Goal: Browse casually: Explore the website without a specific task or goal

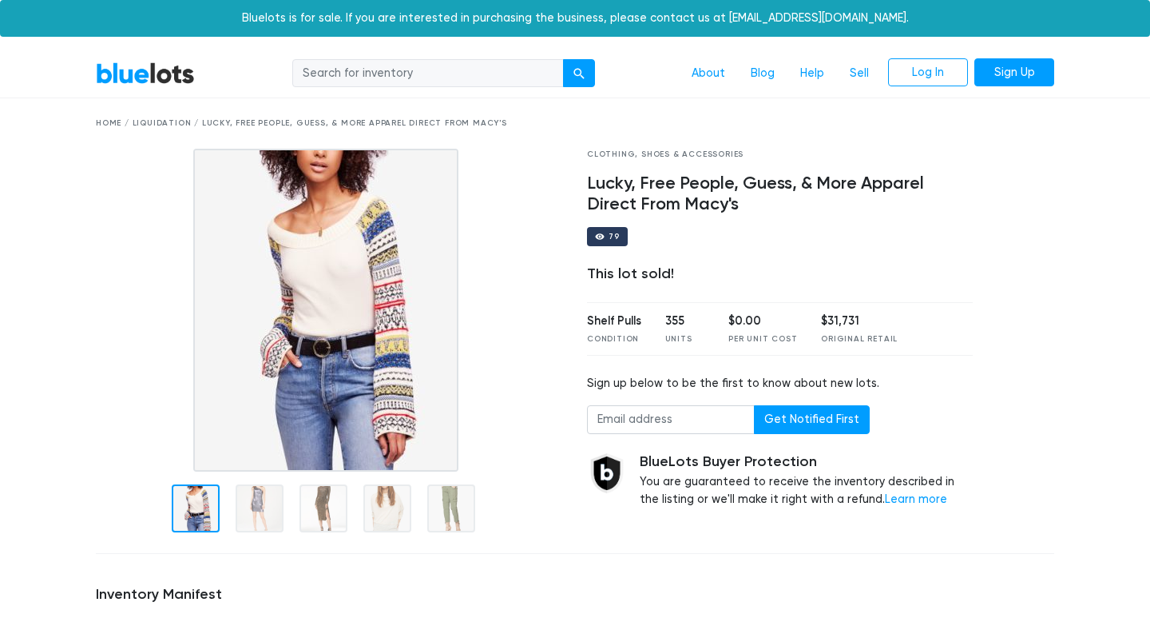
click at [170, 70] on link "BlueLots" at bounding box center [145, 73] width 99 height 23
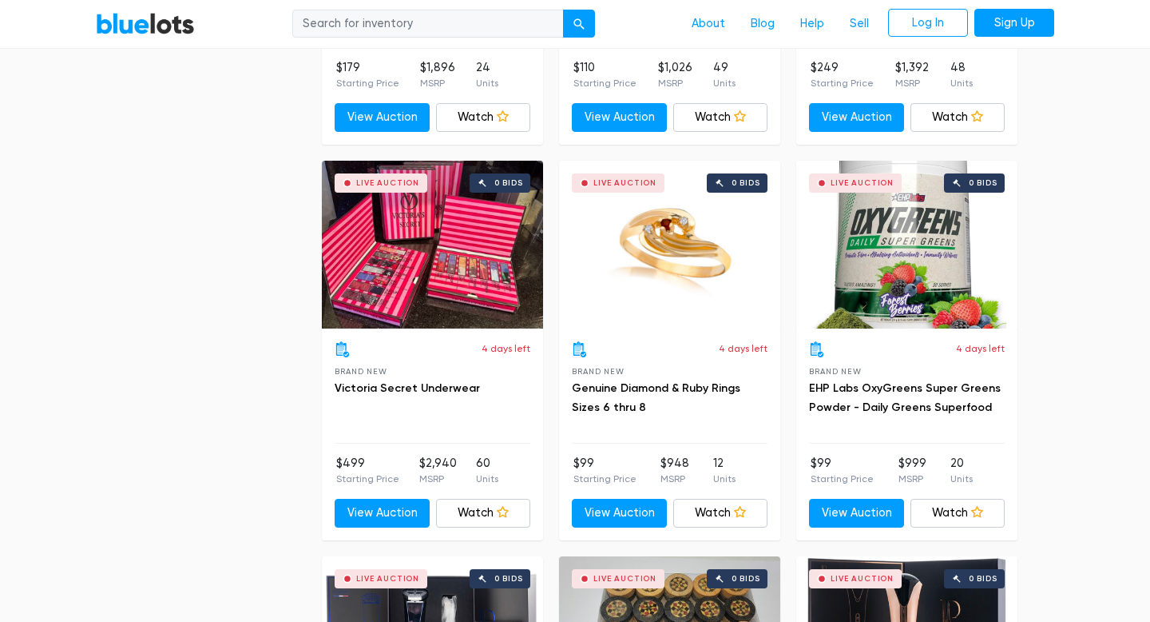
scroll to position [3139, 0]
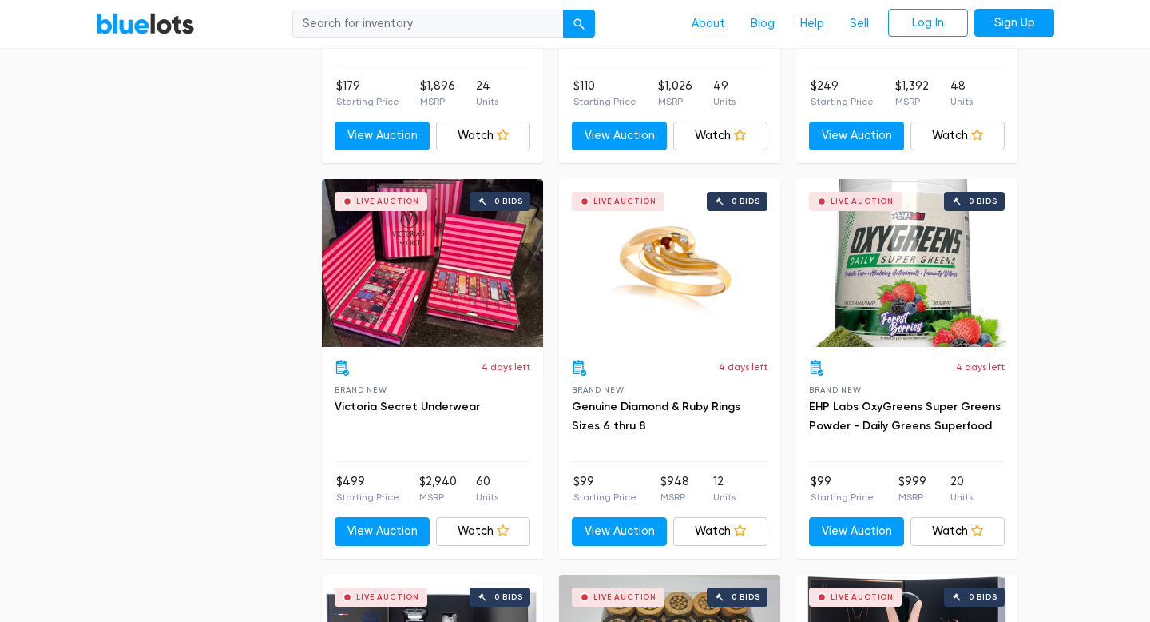
click at [476, 304] on div "Live Auction 0 bids" at bounding box center [432, 263] width 221 height 168
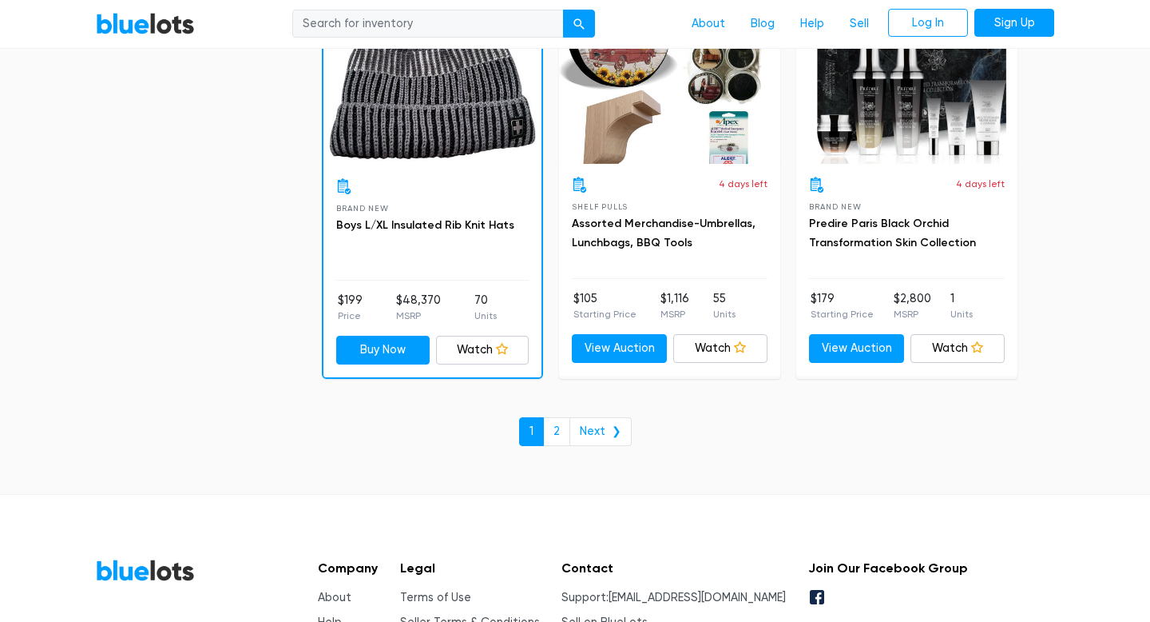
scroll to position [6940, 0]
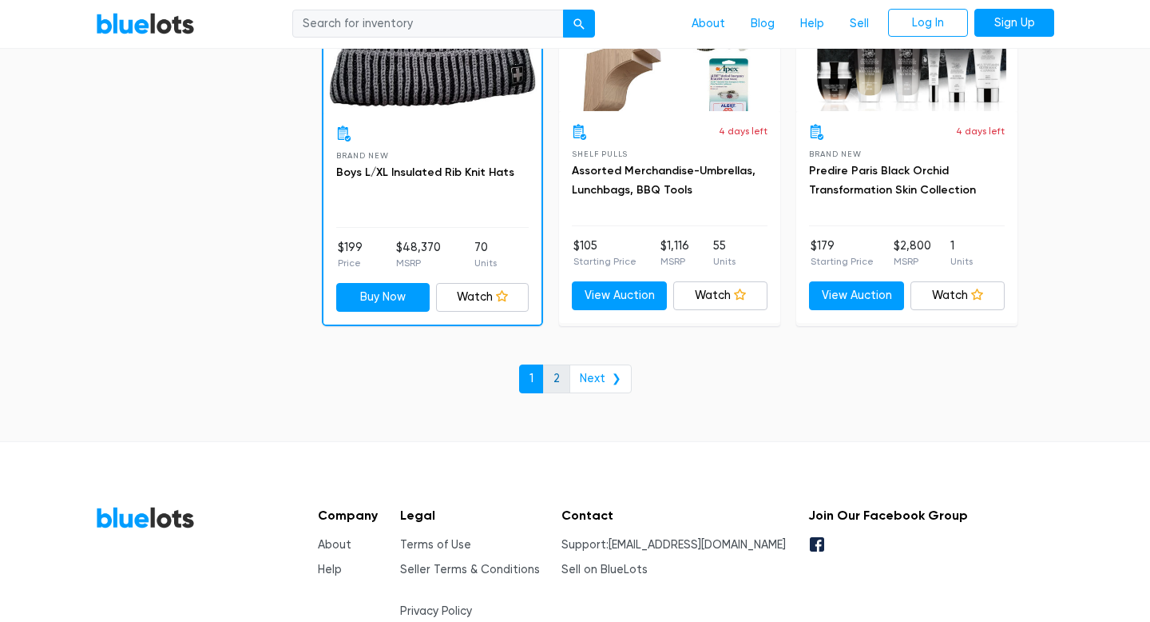
click at [558, 378] on link "2" at bounding box center [556, 378] width 27 height 29
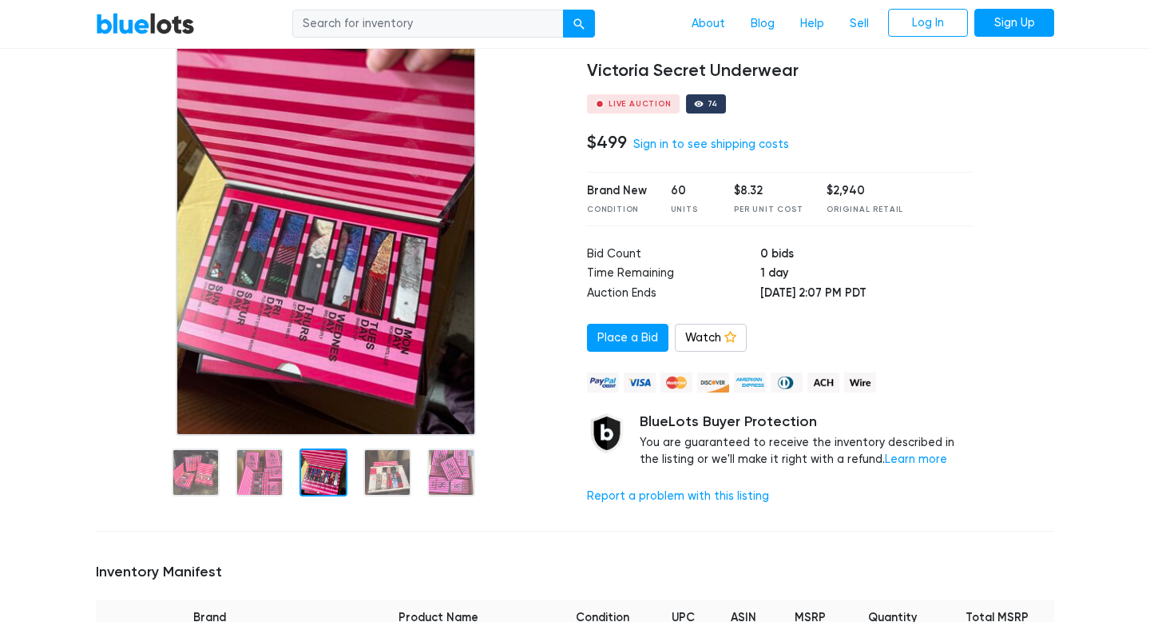
scroll to position [113, 0]
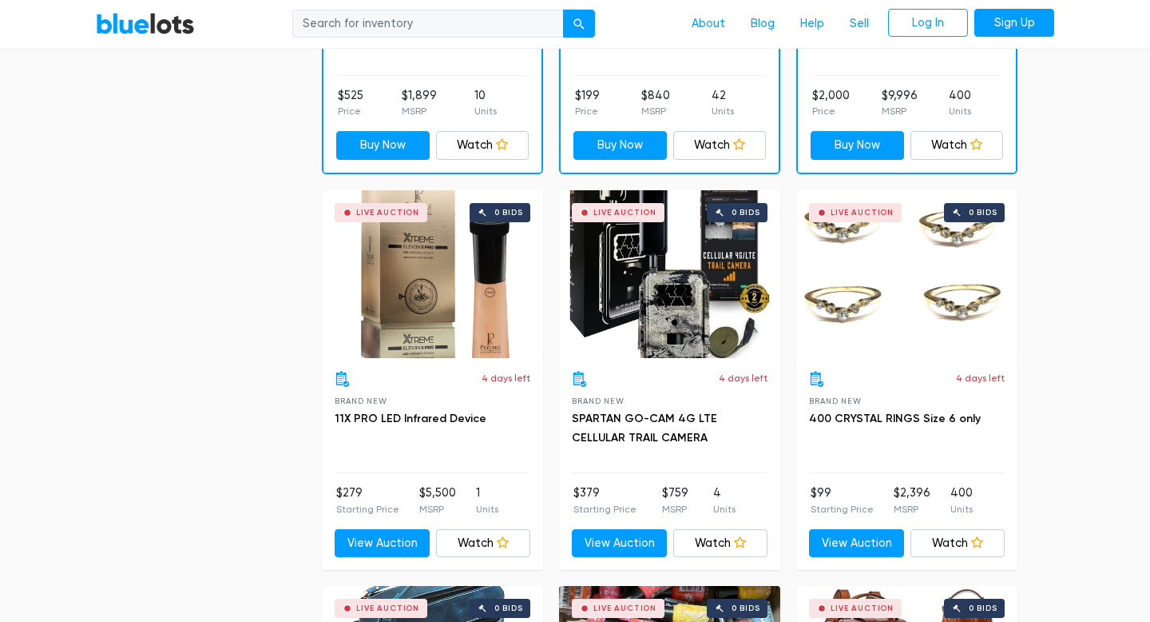
scroll to position [716, 0]
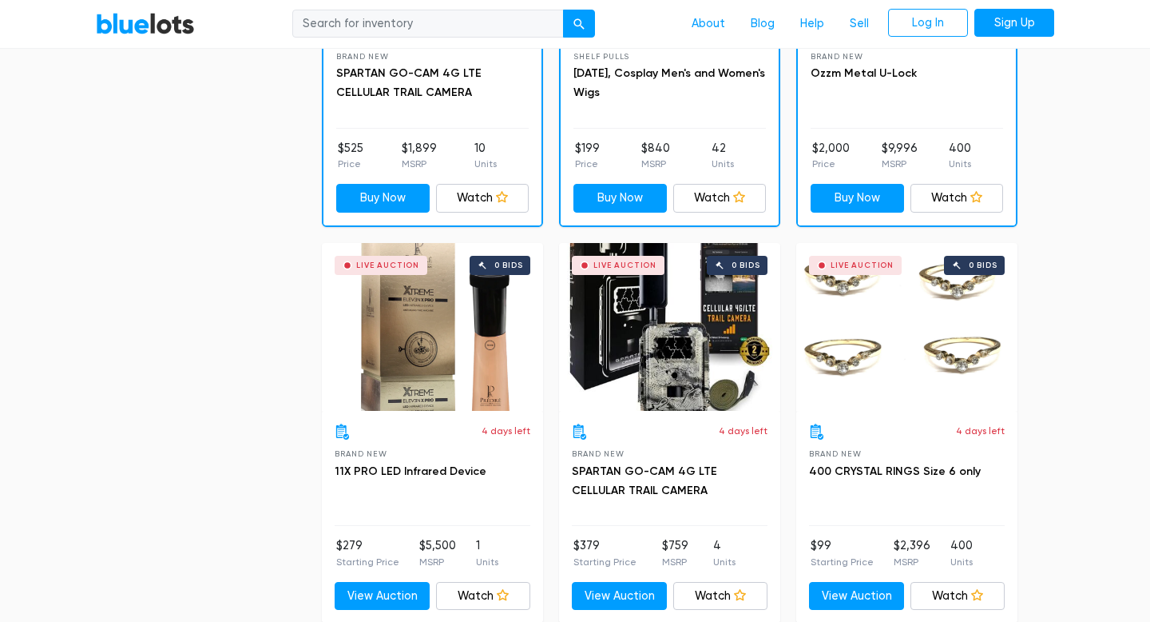
click at [895, 316] on div "Live Auction 0 bids" at bounding box center [907, 327] width 221 height 168
